Goal: Task Accomplishment & Management: Use online tool/utility

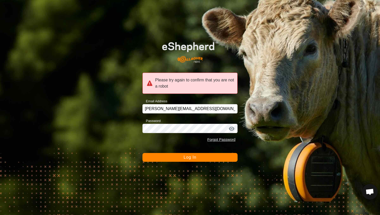
click at [198, 155] on button "Log In" at bounding box center [190, 157] width 95 height 9
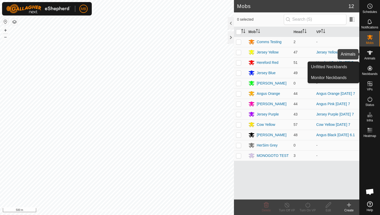
click at [367, 53] on icon at bounding box center [370, 53] width 6 height 6
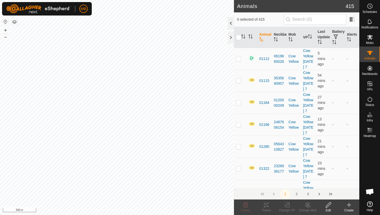
click at [232, 22] on div at bounding box center [231, 23] width 6 height 12
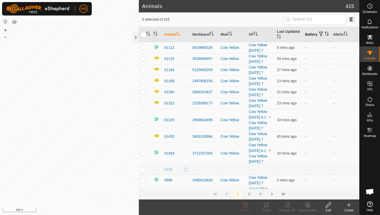
click at [328, 36] on icon "Activate to sort" at bounding box center [328, 34] width 1 height 4
click at [325, 36] on icon "Activate to sort" at bounding box center [327, 34] width 4 height 4
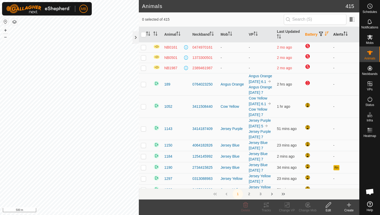
click at [347, 33] on icon "Activate to sort" at bounding box center [346, 34] width 4 height 4
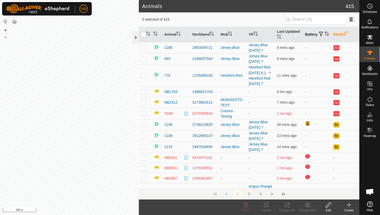
click at [134, 36] on div at bounding box center [136, 37] width 6 height 12
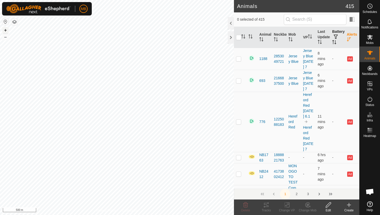
click at [4, 31] on button "+" at bounding box center [5, 30] width 6 height 6
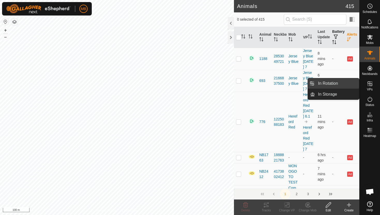
click at [340, 82] on link "In Rotation" at bounding box center [337, 83] width 44 height 10
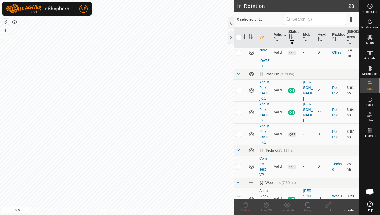
scroll to position [470, 0]
click at [239, 196] on p-checkbox at bounding box center [238, 198] width 5 height 4
checkbox input "true"
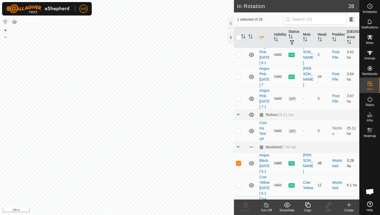
scroll to position [505, 0]
click at [307, 204] on icon at bounding box center [308, 205] width 6 height 6
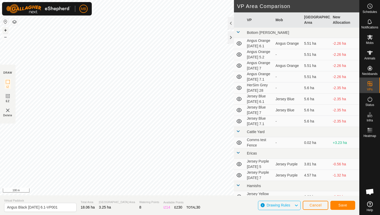
click at [7, 31] on button "+" at bounding box center [5, 30] width 6 height 6
click at [5, 38] on button "–" at bounding box center [5, 37] width 6 height 6
click at [29, 15] on div "MB Schedules Notifications Mobs Animals Neckbands VPs Status Infra Heatmap Help…" at bounding box center [190, 107] width 380 height 215
click at [63, 209] on input "Angus Black Monday 6.1-VP001" at bounding box center [40, 207] width 72 height 9
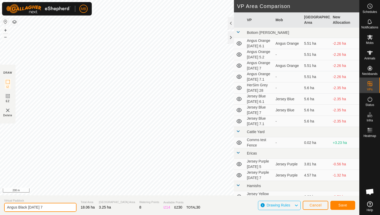
type input "Angus Black [DATE] 7"
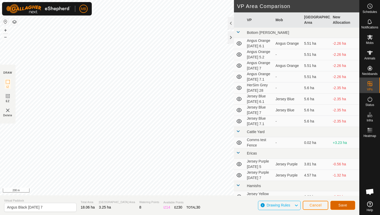
click at [350, 203] on button "Save" at bounding box center [343, 205] width 25 height 9
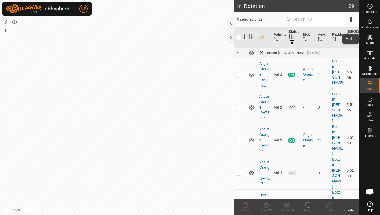
click at [370, 39] on icon at bounding box center [370, 37] width 6 height 5
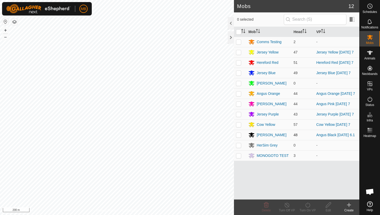
click at [239, 136] on p-checkbox at bounding box center [238, 135] width 5 height 4
checkbox input "true"
click at [307, 205] on icon at bounding box center [308, 205] width 6 height 6
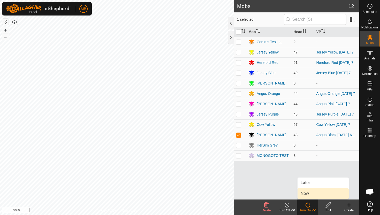
click at [308, 195] on link "Now" at bounding box center [323, 194] width 51 height 10
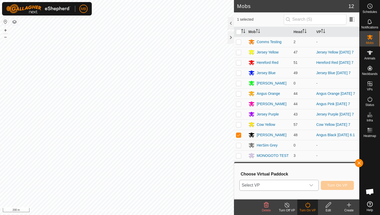
click at [311, 186] on icon "dropdown trigger" at bounding box center [311, 185] width 4 height 4
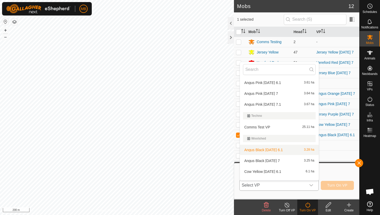
scroll to position [225, 0]
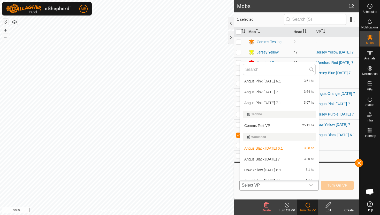
click at [277, 160] on li "Angus Black Tuesday 7 3.25 ha" at bounding box center [279, 159] width 79 height 10
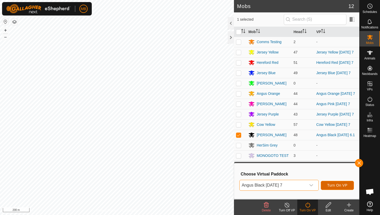
click at [338, 186] on span "Turn On VP" at bounding box center [338, 185] width 20 height 4
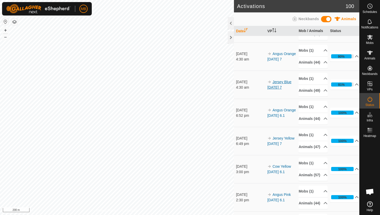
scroll to position [135, 0]
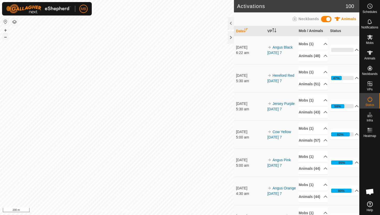
click at [6, 38] on button "–" at bounding box center [5, 37] width 6 height 6
click at [6, 30] on button "+" at bounding box center [5, 30] width 6 height 6
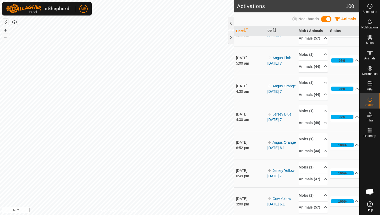
scroll to position [103, 0]
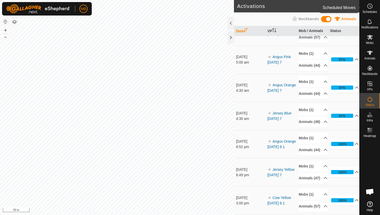
click at [371, 5] on icon at bounding box center [370, 6] width 6 height 6
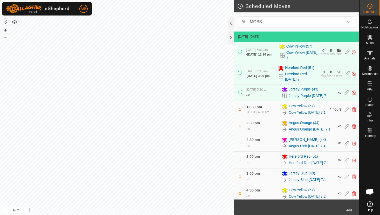
scroll to position [90, 0]
